Goal: Check status: Check status

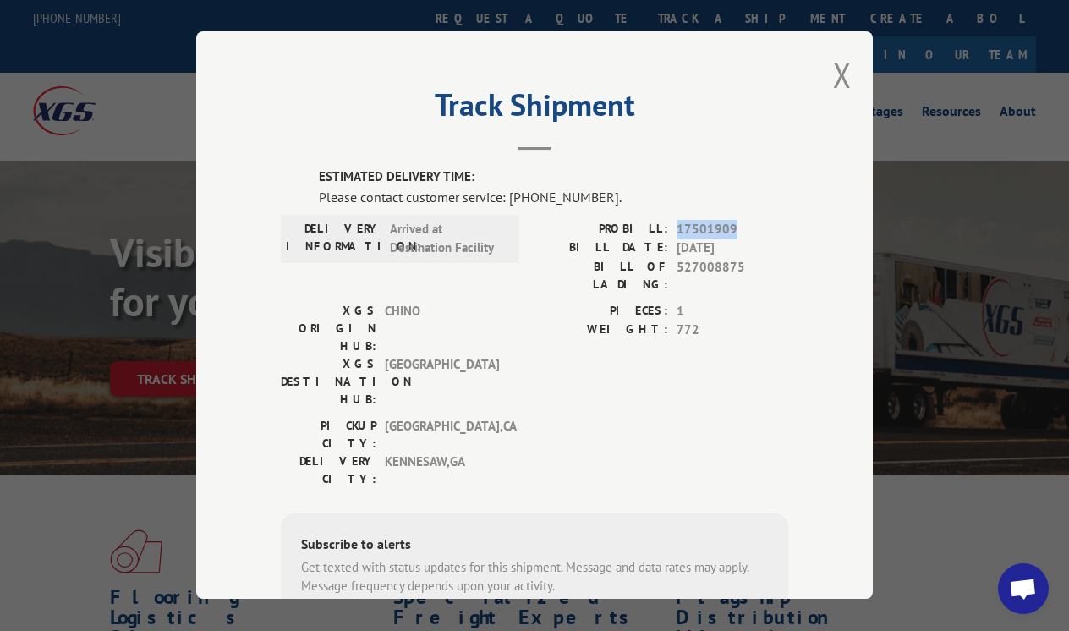
drag, startPoint x: 678, startPoint y: 232, endPoint x: 761, endPoint y: 232, distance: 82.9
click at [761, 232] on span "17501909" at bounding box center [733, 229] width 112 height 19
copy span "17501909"
click at [529, 620] on button "SUBSCRIBE" at bounding box center [531, 638] width 98 height 36
type input "+1 (___) ___-____"
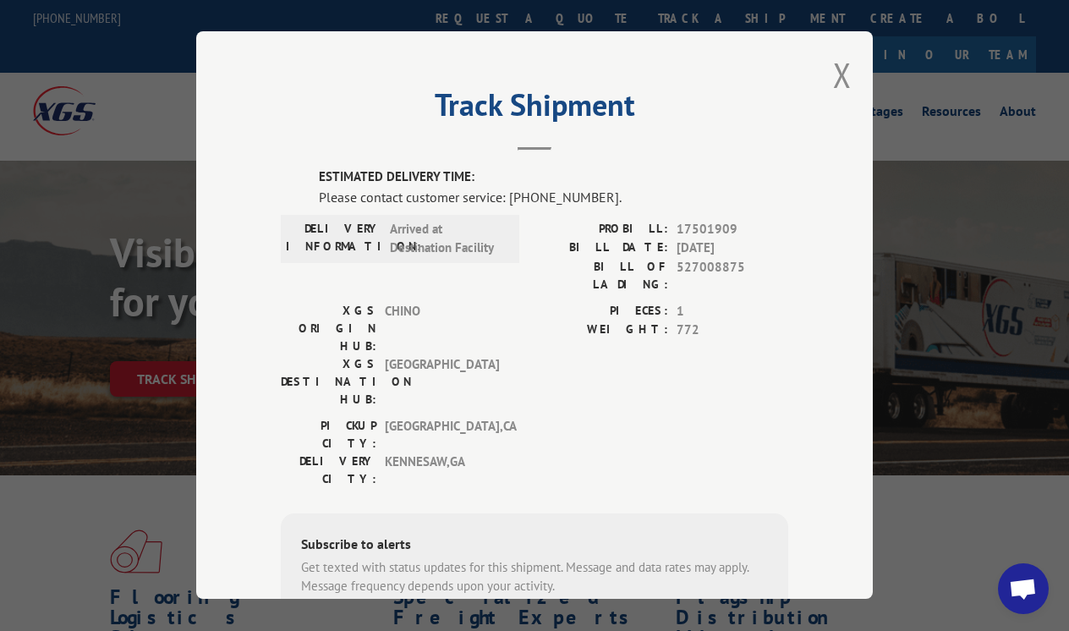
click at [419, 620] on input "+1 (___) ___-____" at bounding box center [388, 638] width 161 height 36
click at [654, 513] on div "Subscribe to alerts Get texted with status updates for this shipment. Message a…" at bounding box center [534, 628] width 507 height 230
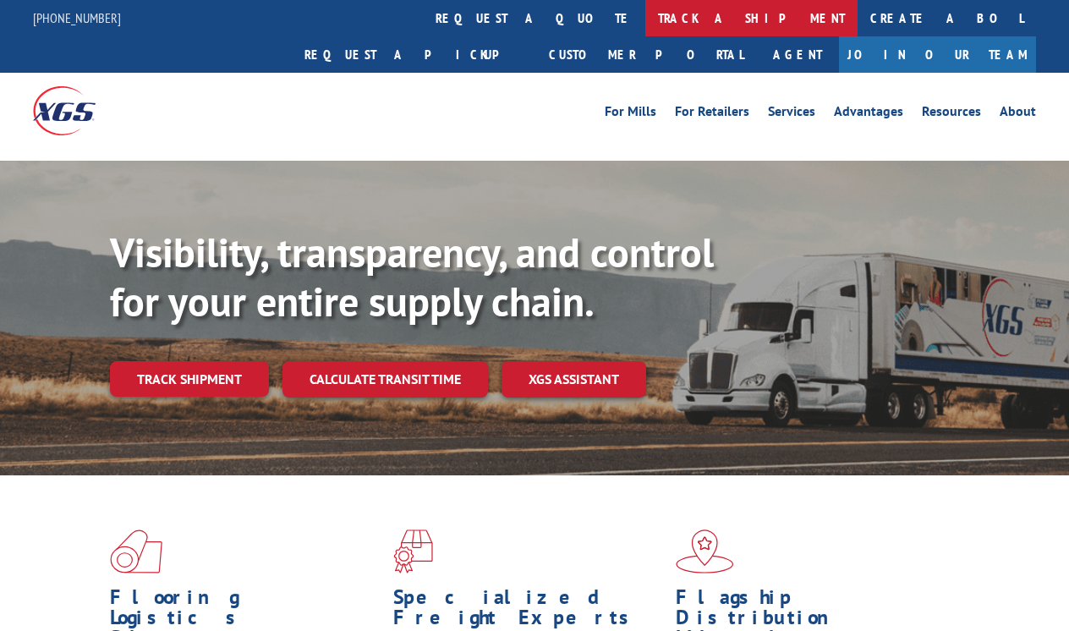
click at [645, 24] on link "track a shipment" at bounding box center [751, 18] width 212 height 36
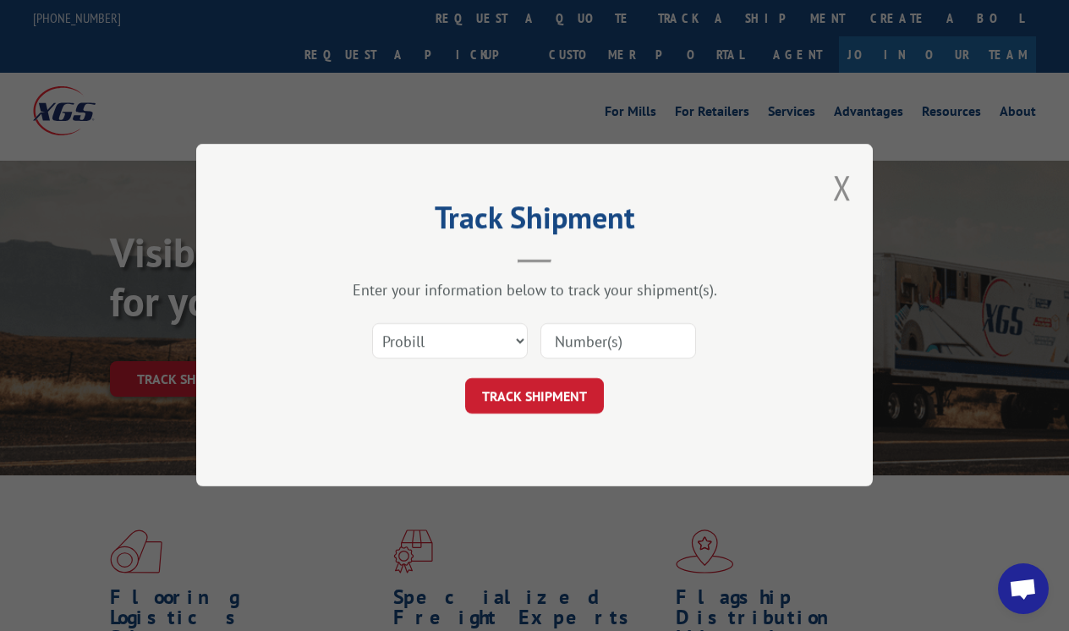
click at [591, 340] on input at bounding box center [618, 342] width 156 height 36
paste input "17501909"
type input "17501909"
click at [578, 390] on button "TRACK SHIPMENT" at bounding box center [534, 397] width 139 height 36
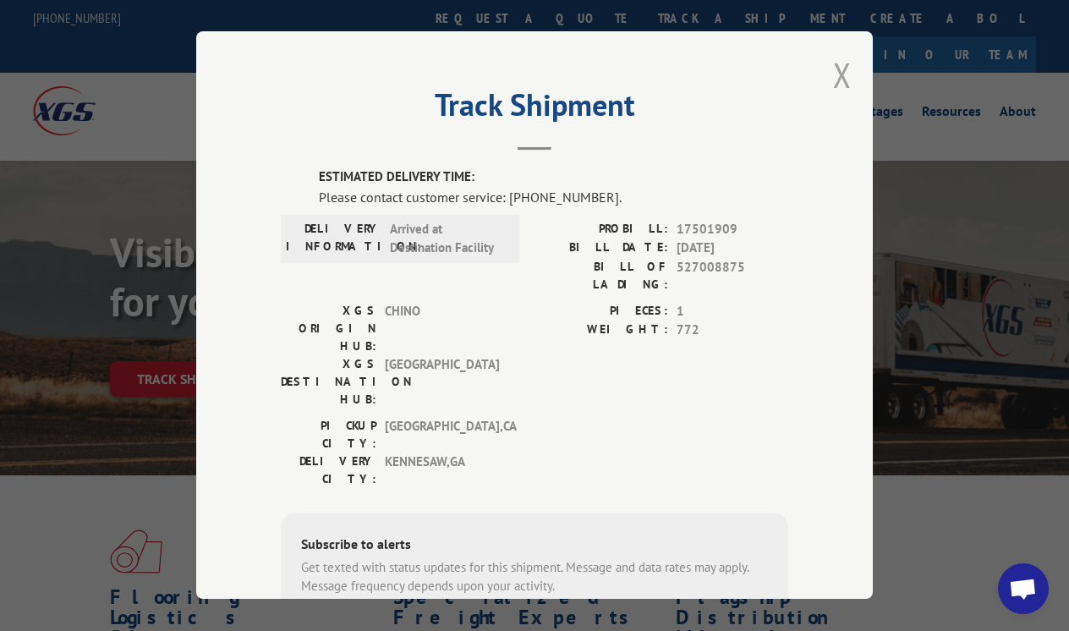
click at [841, 76] on button "Close modal" at bounding box center [842, 74] width 19 height 45
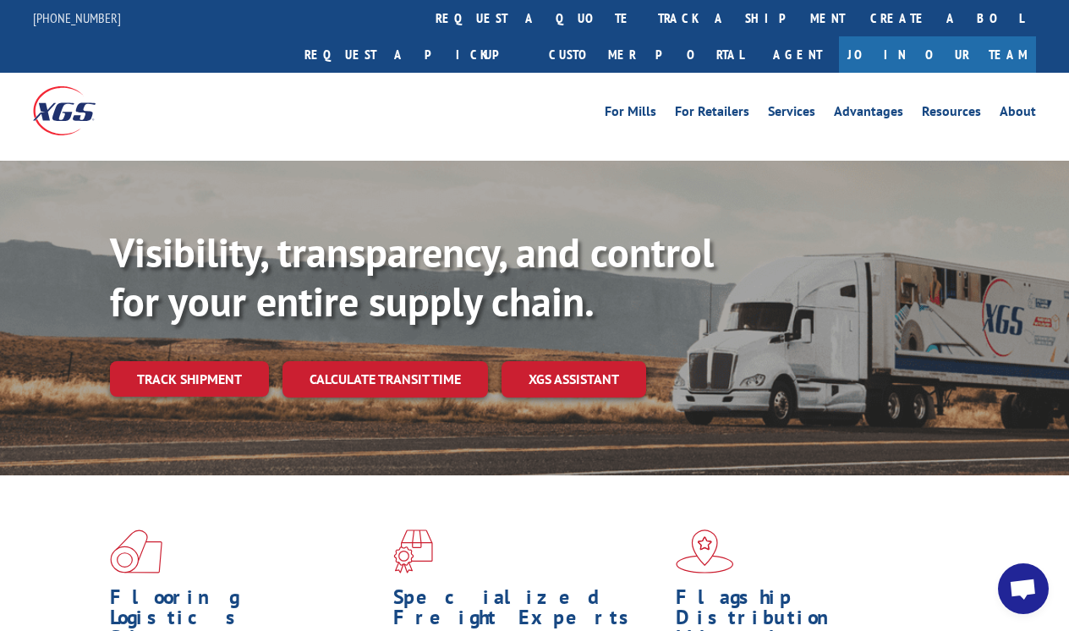
click at [1021, 149] on div at bounding box center [534, 155] width 1069 height 13
